Goal: Task Accomplishment & Management: Complete application form

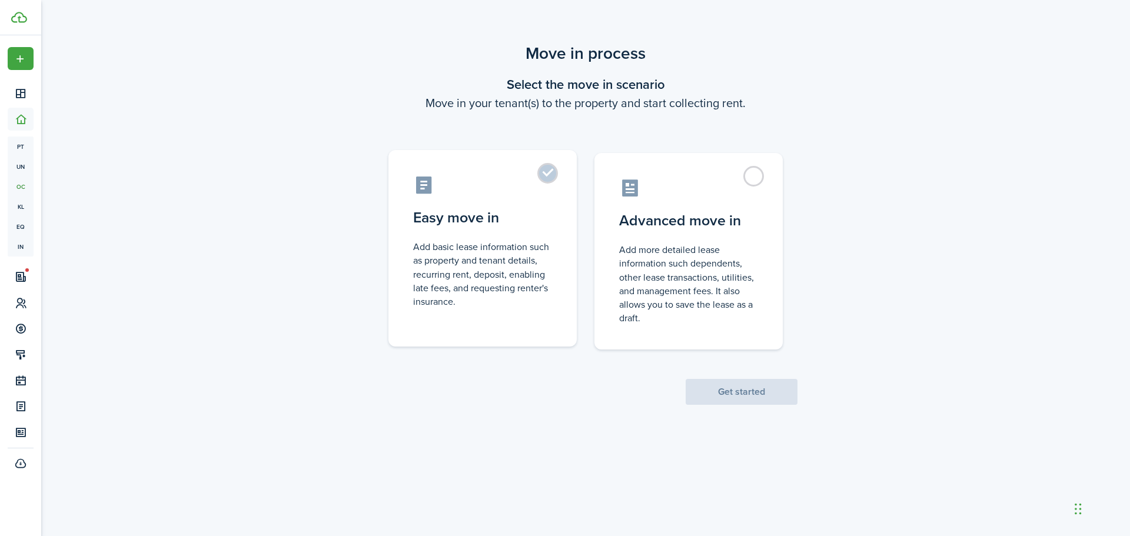
click at [544, 170] on label "Easy move in Add basic lease information such as property and tenant details, r…" at bounding box center [482, 248] width 188 height 197
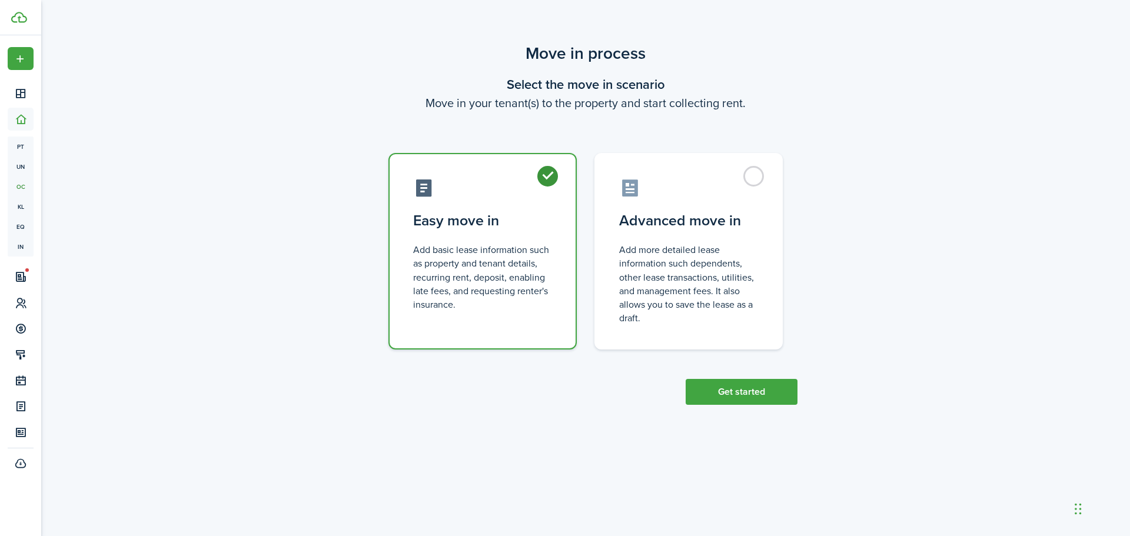
click at [544, 170] on label "Easy move in Add basic lease information such as property and tenant details, r…" at bounding box center [482, 251] width 188 height 197
click at [732, 181] on control-radio-card-icon at bounding box center [688, 185] width 139 height 21
radio input "false"
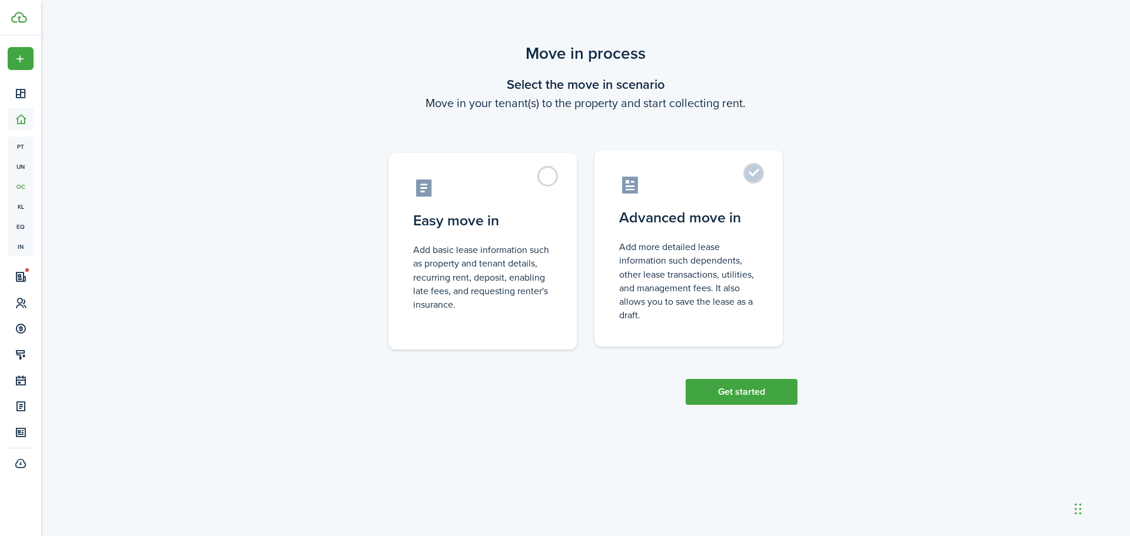
radio input "true"
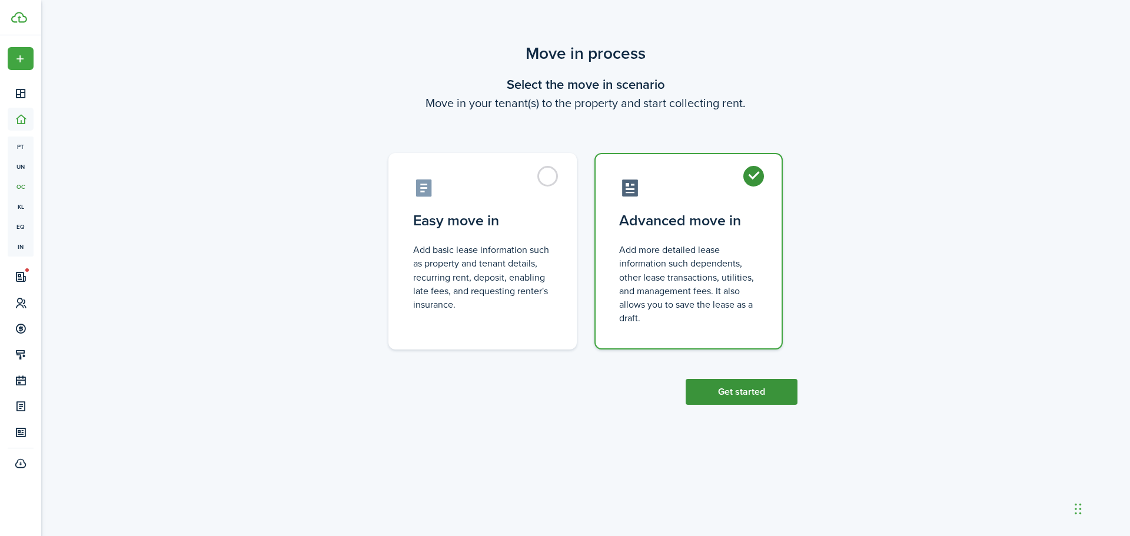
click at [712, 393] on button "Get started" at bounding box center [742, 392] width 112 height 26
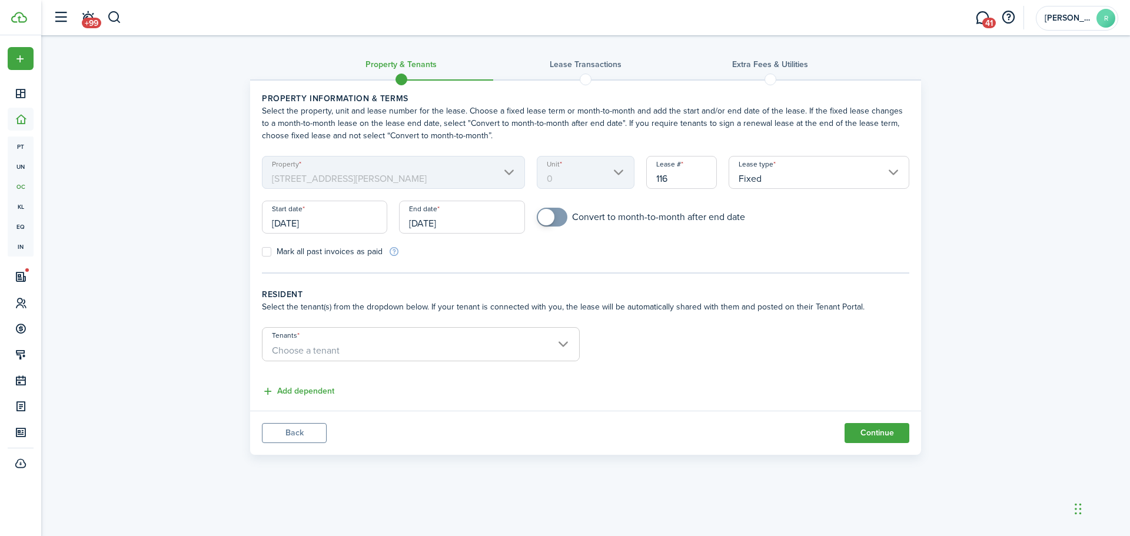
click at [481, 221] on input "[DATE]" at bounding box center [461, 217] width 125 height 33
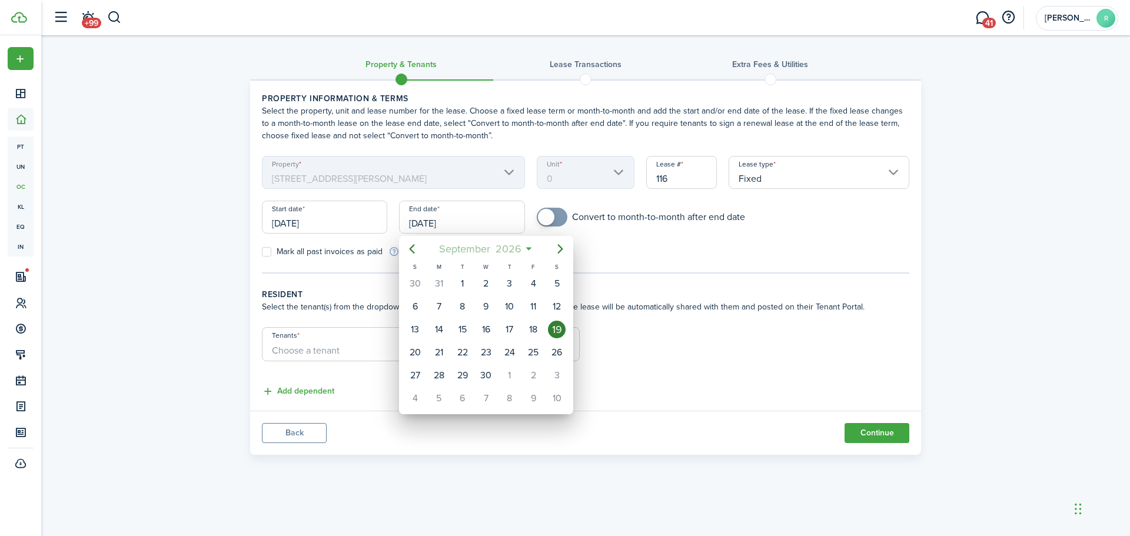
click at [526, 248] on mbsc-button "[DATE]" at bounding box center [479, 248] width 97 height 21
click at [504, 251] on icon at bounding box center [500, 249] width 12 height 12
click at [511, 250] on span "2026" at bounding box center [508, 248] width 31 height 21
click at [564, 253] on icon "Next page" at bounding box center [560, 249] width 14 height 14
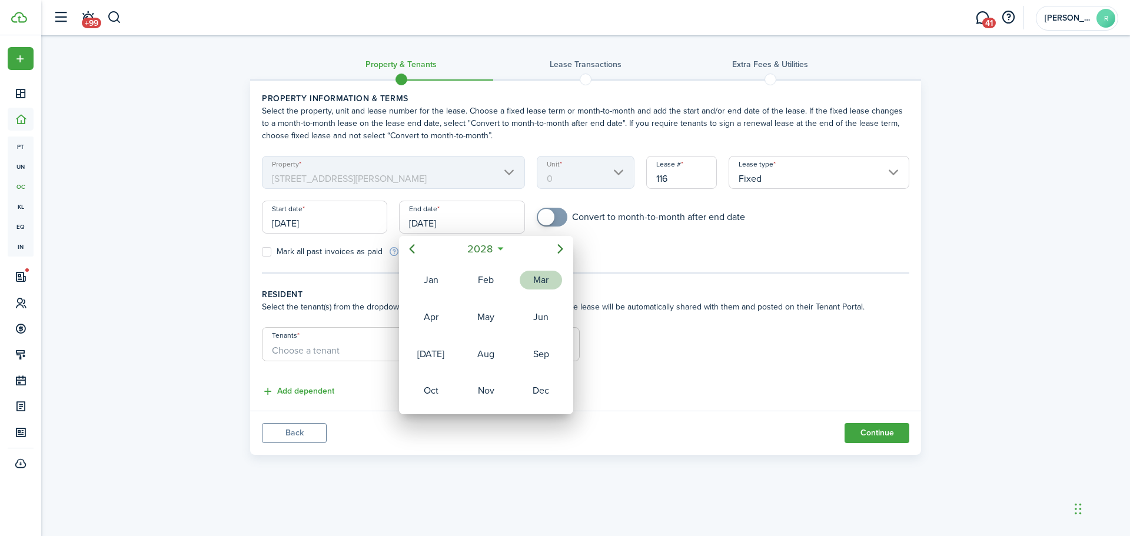
click at [542, 282] on div "Mar" at bounding box center [541, 280] width 42 height 19
click at [694, 254] on div at bounding box center [565, 268] width 1318 height 725
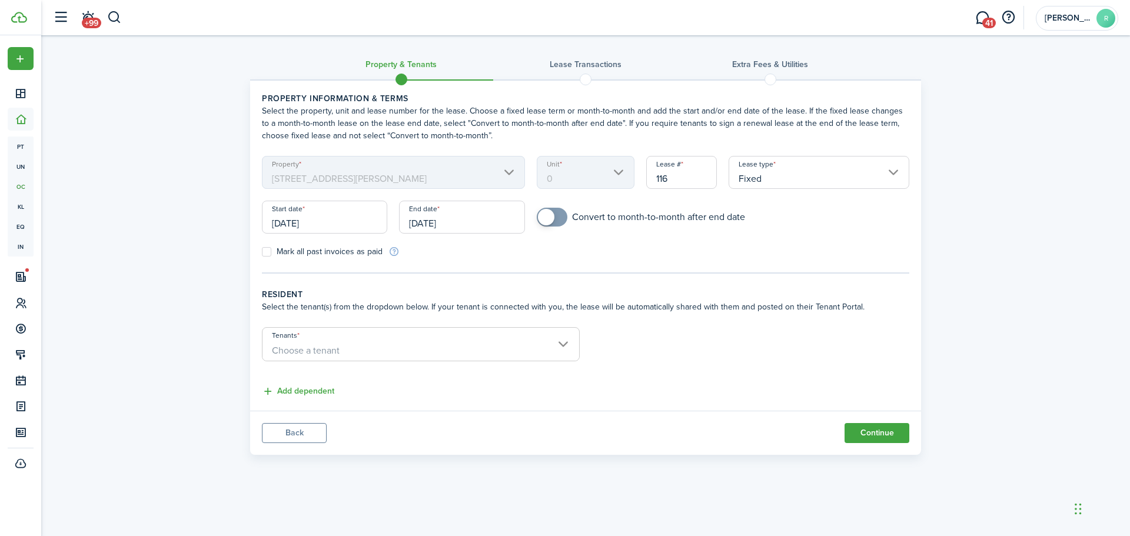
click at [480, 221] on input "[DATE]" at bounding box center [461, 217] width 125 height 33
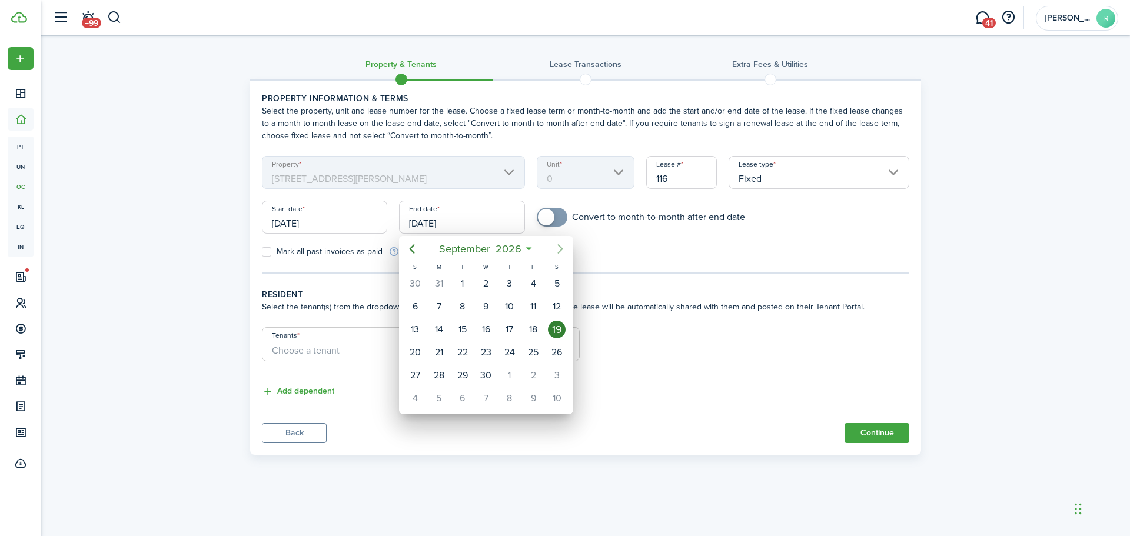
click at [564, 248] on icon "Next page" at bounding box center [560, 249] width 14 height 14
click at [516, 249] on span "2026" at bounding box center [506, 248] width 31 height 21
click at [561, 248] on icon "Next page" at bounding box center [560, 249] width 14 height 14
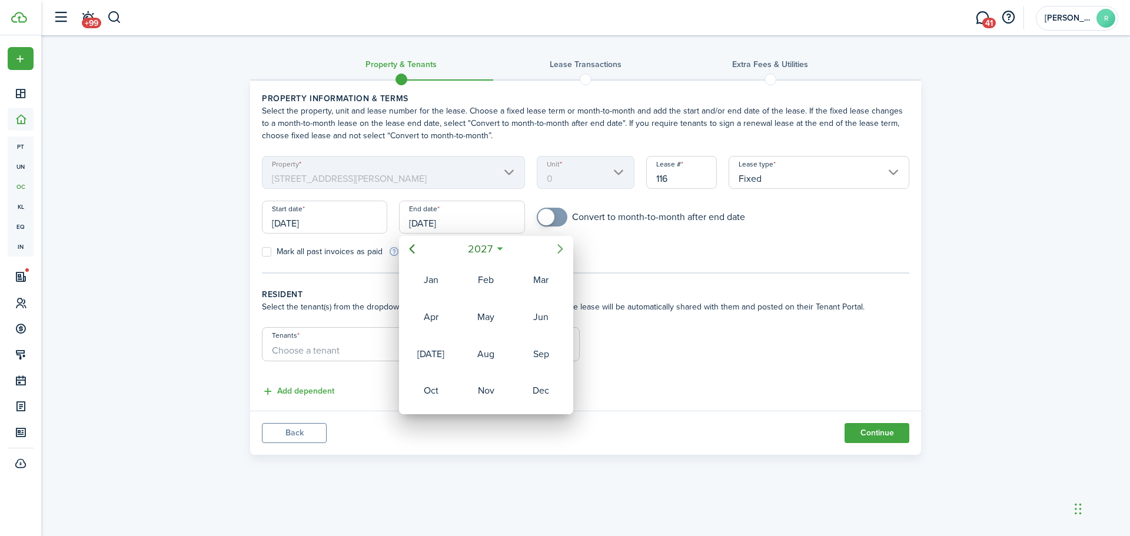
click at [561, 247] on icon "Next page" at bounding box center [560, 248] width 5 height 9
click at [541, 274] on div "Mar" at bounding box center [541, 280] width 42 height 19
click at [534, 369] on div "31" at bounding box center [533, 376] width 18 height 18
type input "[DATE]"
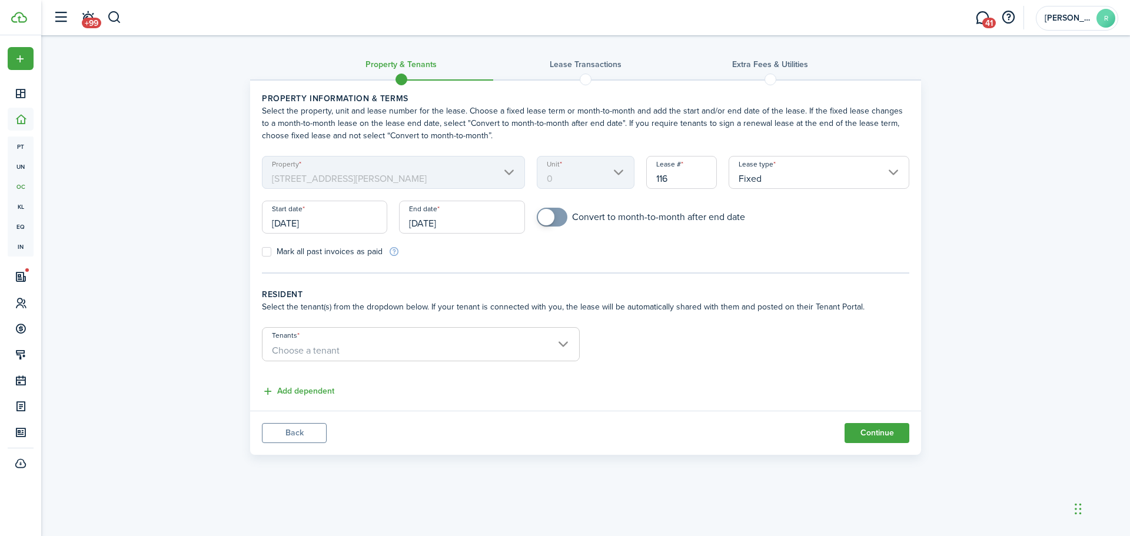
click at [718, 253] on form "Property [STREET_ADDRESS][PERSON_NAME] Lease # 116 Lease type Fixed Start date …" at bounding box center [585, 207] width 659 height 102
click at [400, 349] on span "Choose a tenant" at bounding box center [421, 351] width 317 height 20
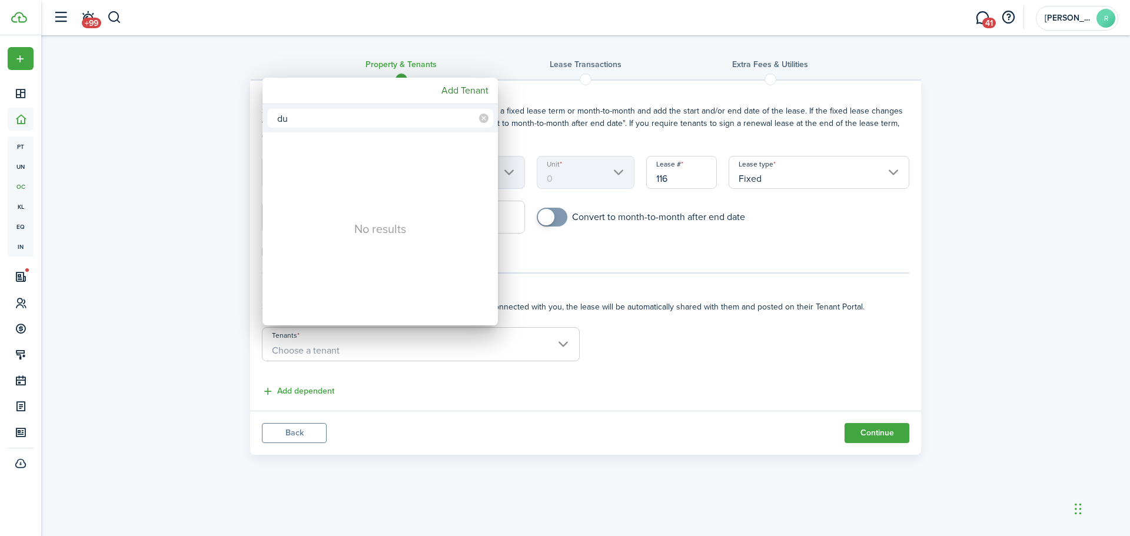
type input "d"
type input "[PERSON_NAME]"
click at [350, 172] on div "[PERSON_NAME]" at bounding box center [385, 174] width 208 height 27
type input "[PERSON_NAME]"
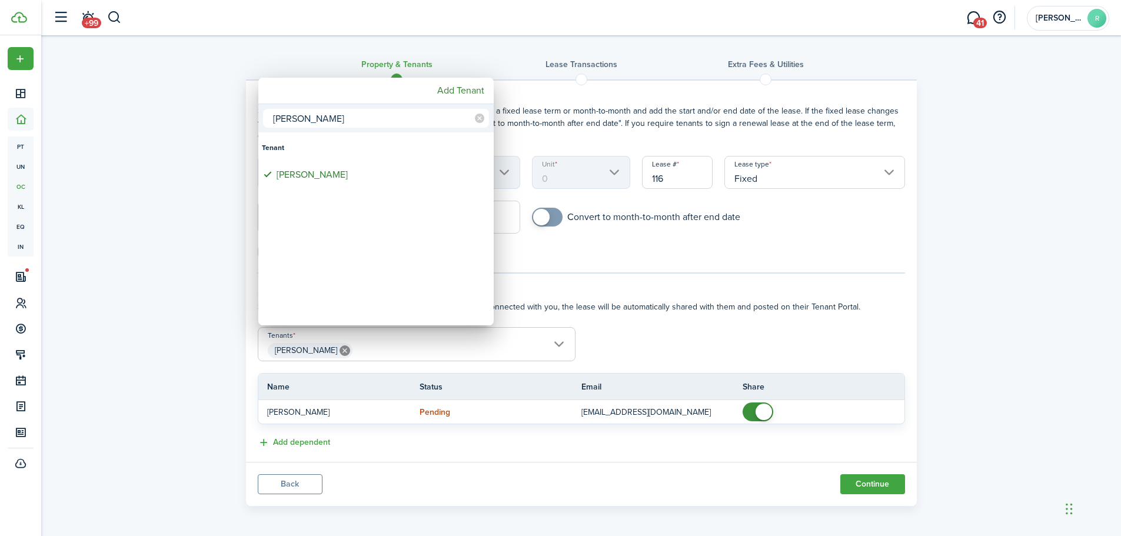
click at [693, 308] on div at bounding box center [561, 268] width 1310 height 725
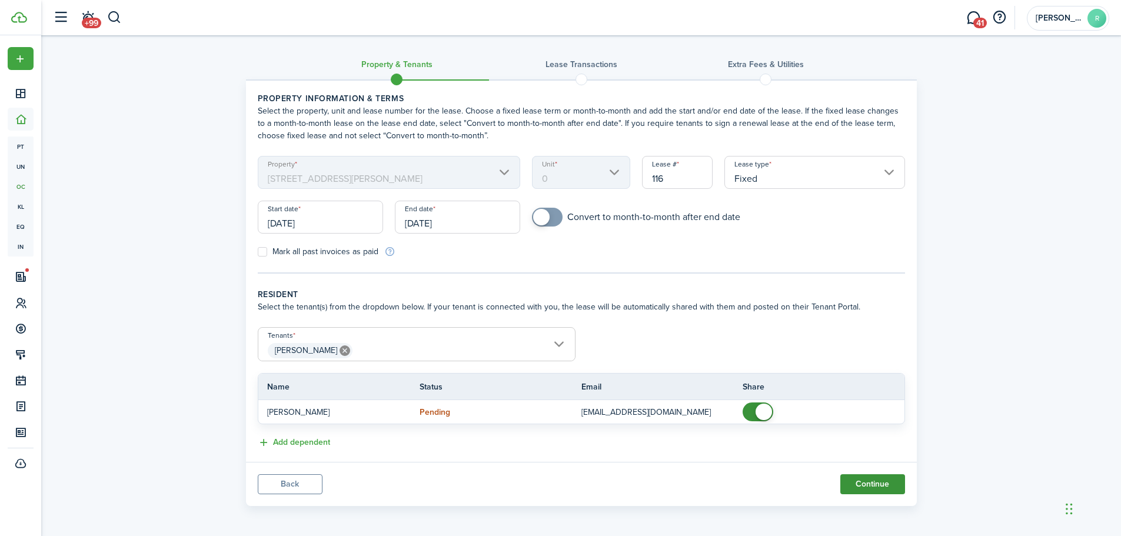
click at [860, 489] on button "Continue" at bounding box center [873, 484] width 65 height 20
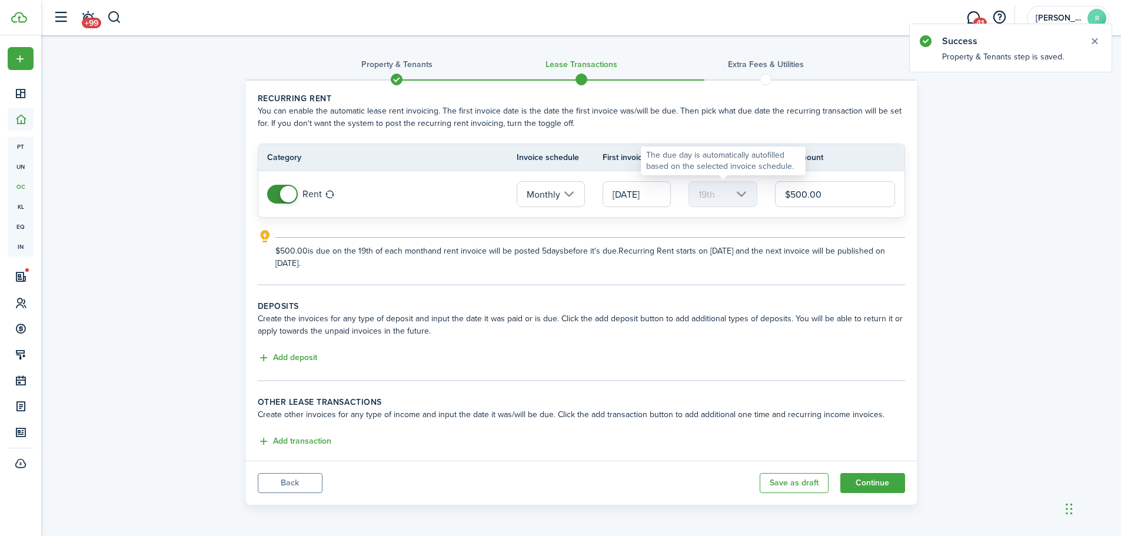
drag, startPoint x: 860, startPoint y: 190, endPoint x: 682, endPoint y: 211, distance: 179.6
click at [682, 211] on tr "Rent Monthly [DATE] 19th $500.00" at bounding box center [581, 194] width 646 height 46
click at [632, 194] on input "[DATE]" at bounding box center [637, 194] width 68 height 26
type input "$2,000.00"
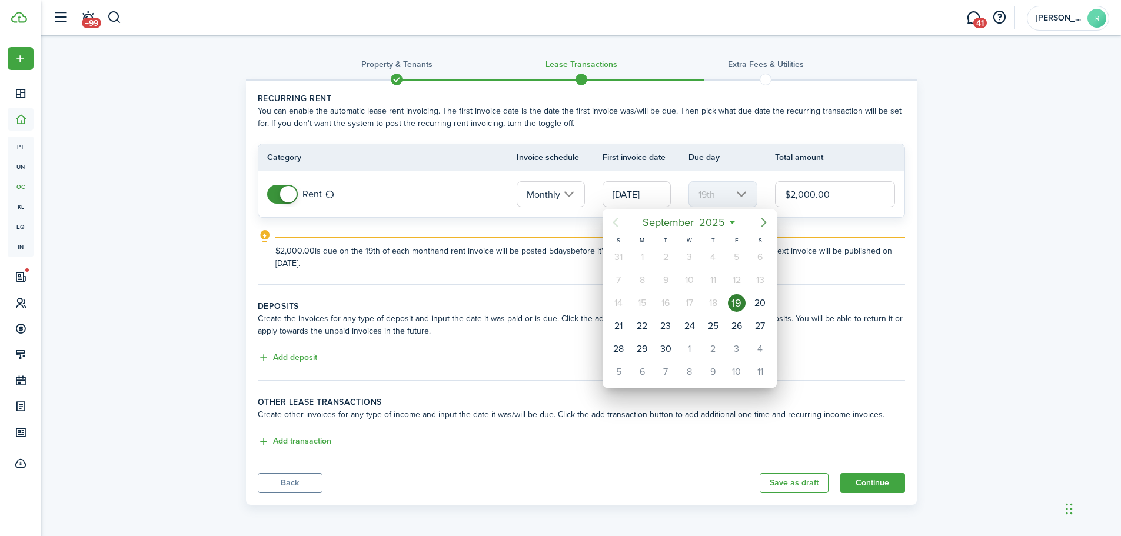
click at [765, 223] on icon "Next page" at bounding box center [764, 222] width 5 height 9
click at [690, 260] on div "1" at bounding box center [690, 257] width 18 height 18
type input "[DATE]"
type input "1st"
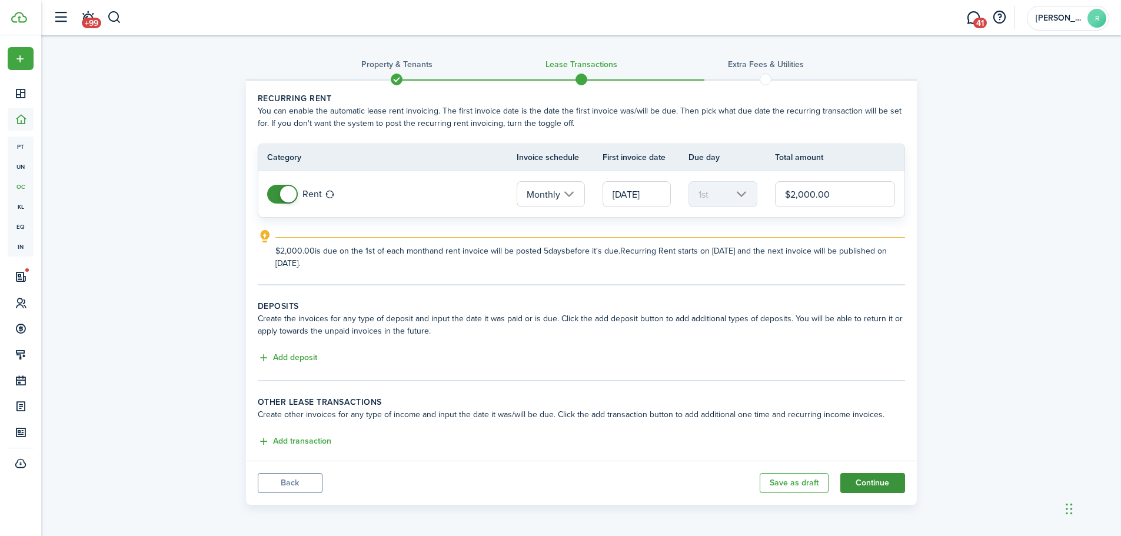
click at [871, 482] on button "Continue" at bounding box center [873, 483] width 65 height 20
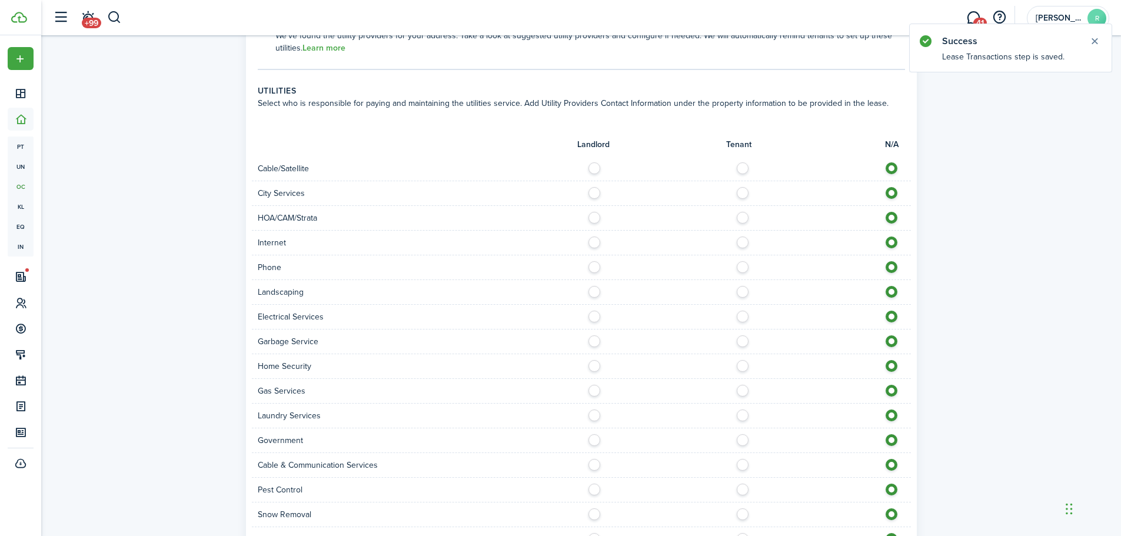
scroll to position [568, 0]
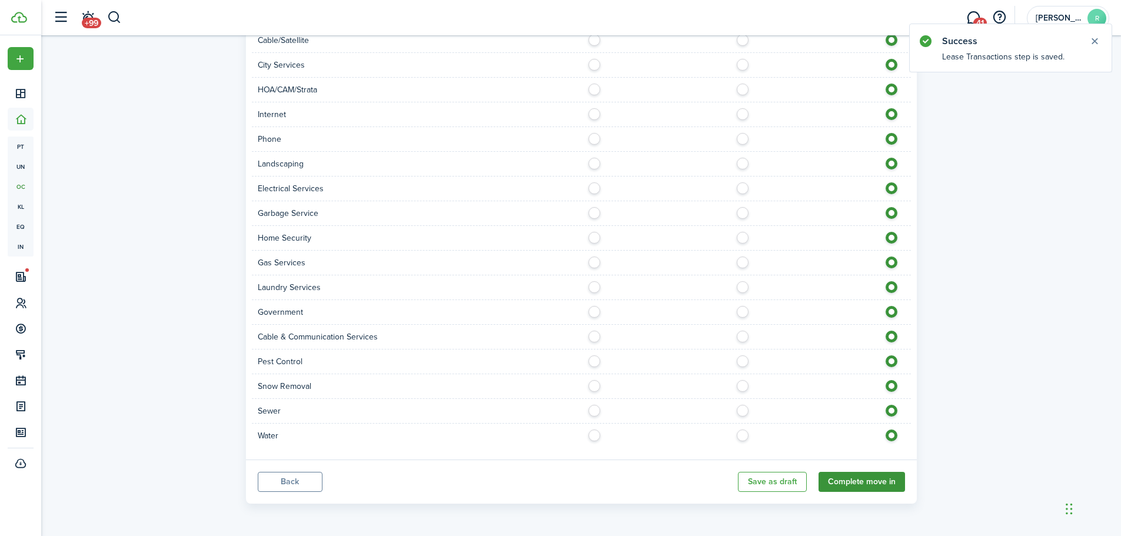
click at [874, 483] on button "Complete move in" at bounding box center [862, 482] width 87 height 20
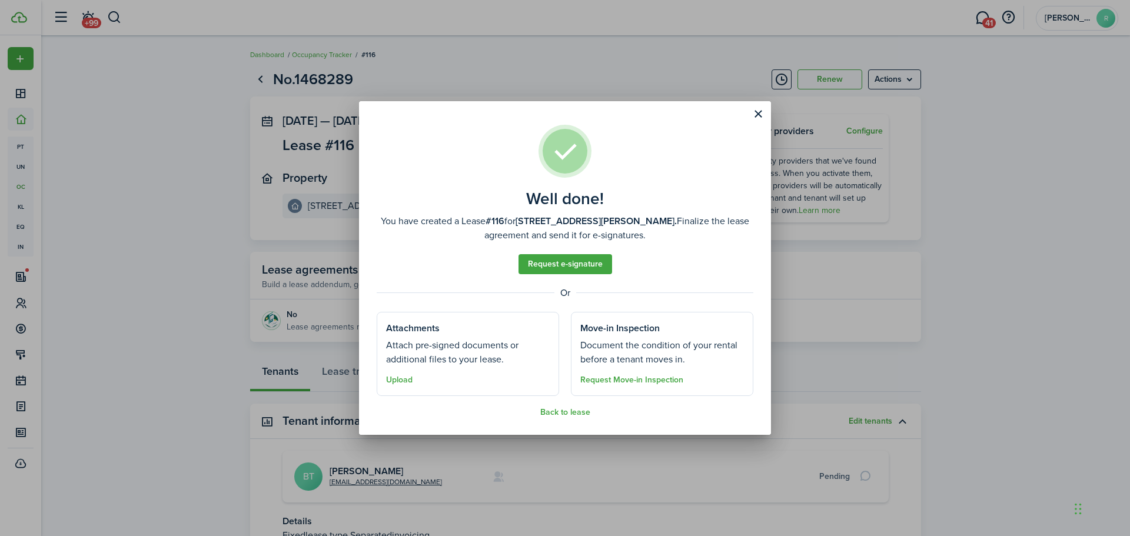
click at [570, 418] on well-done "Well done! You have created a Lease #116 for [STREET_ADDRESS][PERSON_NAME]. Fin…" at bounding box center [565, 267] width 412 height 333
click at [567, 410] on button "Back to lease" at bounding box center [565, 412] width 50 height 9
